Goal: Task Accomplishment & Management: Use online tool/utility

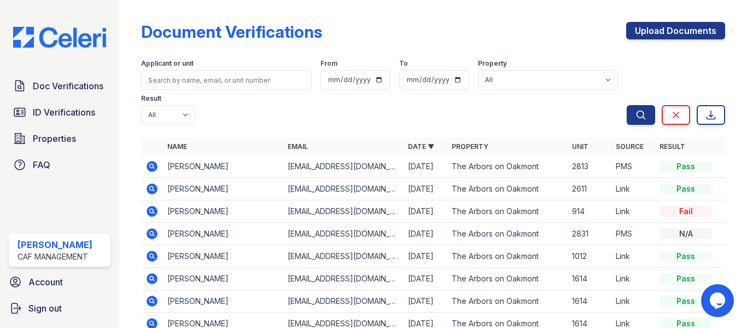
click at [67, 97] on div "Doc Verifications ID Verifications Properties FAQ" at bounding box center [59, 125] width 110 height 101
click at [67, 89] on span "Doc Verifications" at bounding box center [68, 85] width 71 height 13
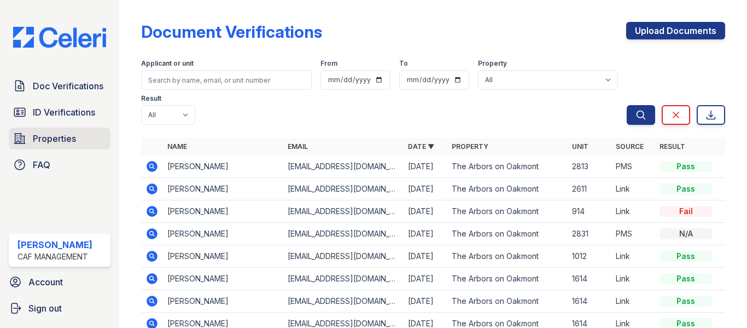
click at [95, 133] on link "Properties" at bounding box center [60, 138] width 102 height 22
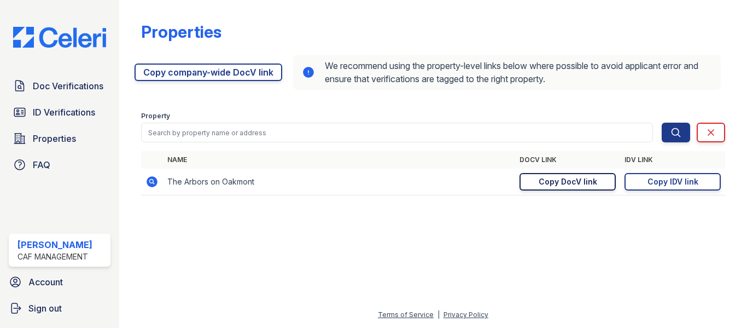
click at [569, 177] on div "Copy DocV link" at bounding box center [568, 181] width 59 height 11
click at [65, 97] on div "Doc Verifications ID Verifications Properties FAQ" at bounding box center [59, 125] width 110 height 101
click at [72, 85] on span "Doc Verifications" at bounding box center [68, 85] width 71 height 13
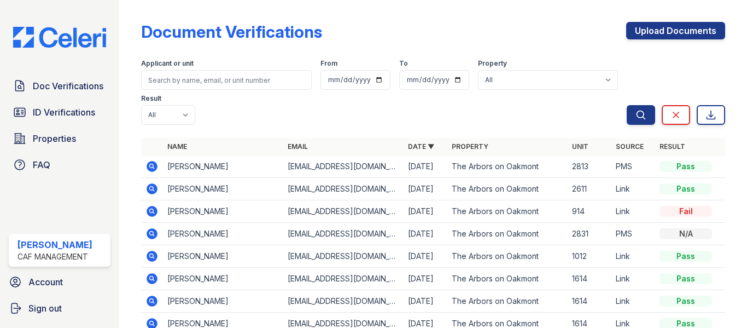
click at [156, 163] on icon at bounding box center [151, 166] width 13 height 13
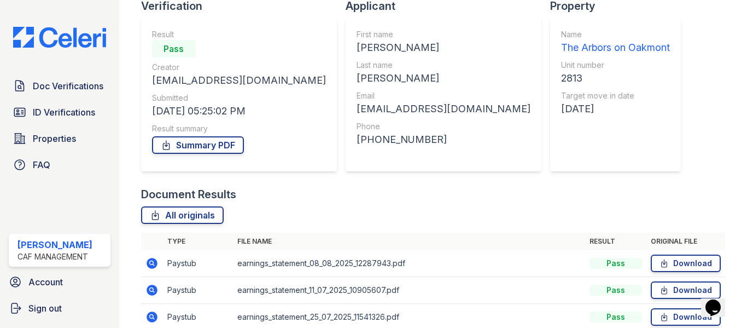
scroll to position [241, 0]
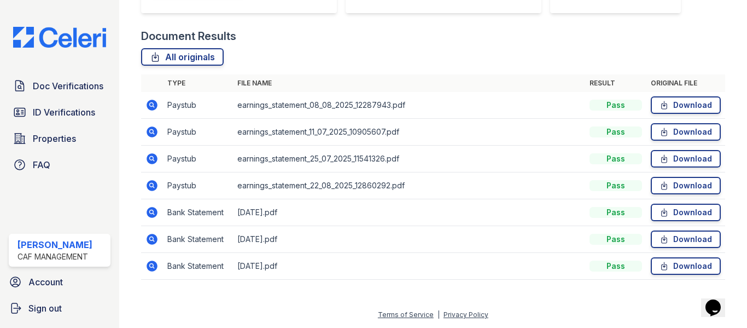
drag, startPoint x: 54, startPoint y: 114, endPoint x: 299, endPoint y: 132, distance: 245.7
click at [54, 114] on span "ID Verifications" at bounding box center [64, 112] width 62 height 13
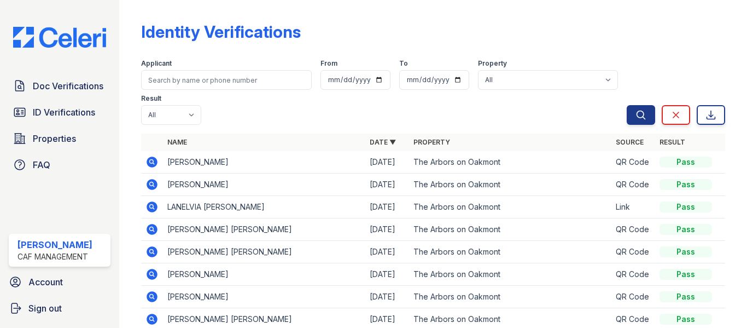
click at [150, 179] on icon at bounding box center [152, 184] width 11 height 11
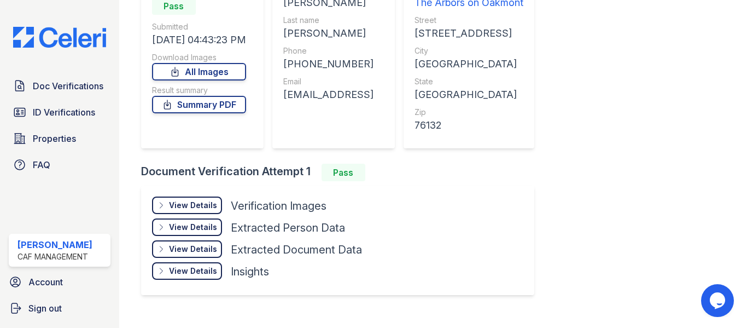
scroll to position [92, 0]
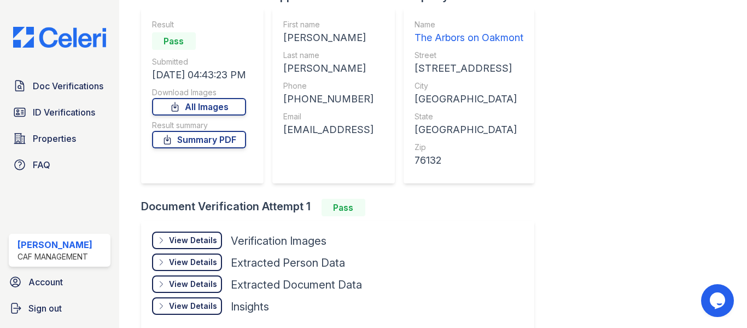
click at [203, 242] on div "View Details" at bounding box center [193, 240] width 48 height 11
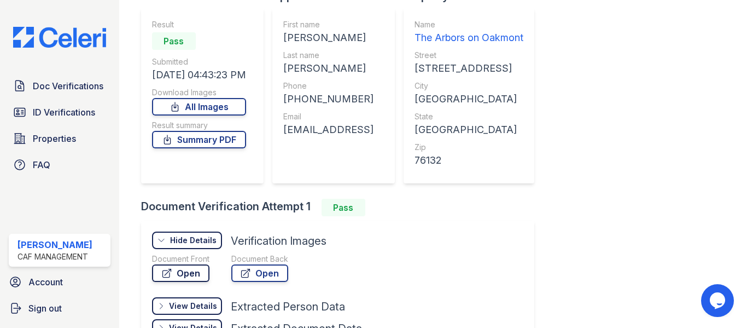
click at [194, 271] on link "Open" at bounding box center [180, 272] width 57 height 17
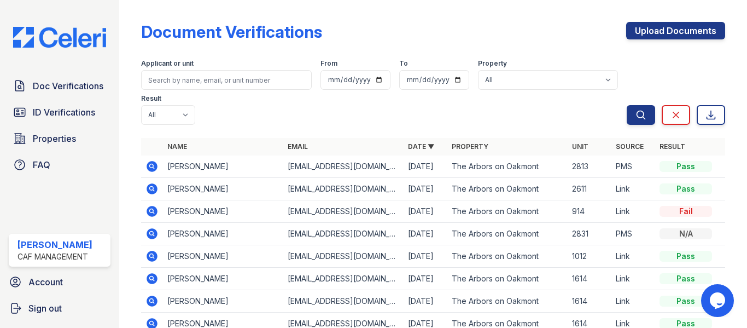
click at [45, 140] on span "Properties" at bounding box center [54, 138] width 43 height 13
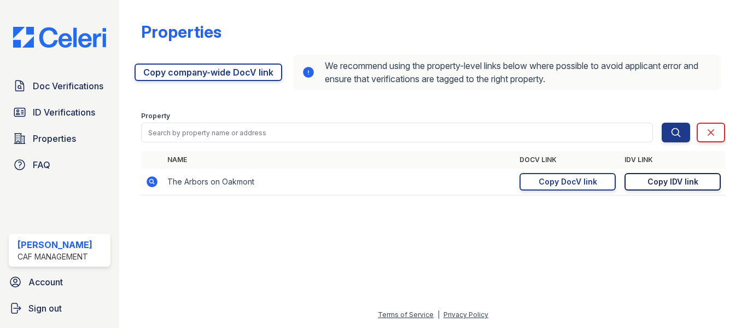
click at [657, 180] on div "Copy IDV link" at bounding box center [672, 181] width 51 height 11
click at [642, 177] on link "Copy IDV link Copy link" at bounding box center [673, 181] width 96 height 17
click at [564, 182] on div "Copy DocV link" at bounding box center [568, 181] width 59 height 11
